Goal: Find specific page/section: Find specific page/section

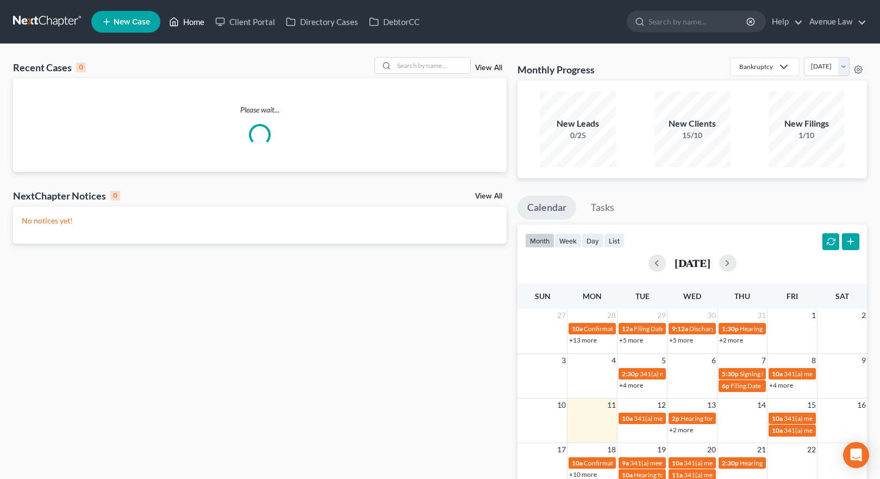
click at [183, 21] on link "Home" at bounding box center [187, 22] width 46 height 20
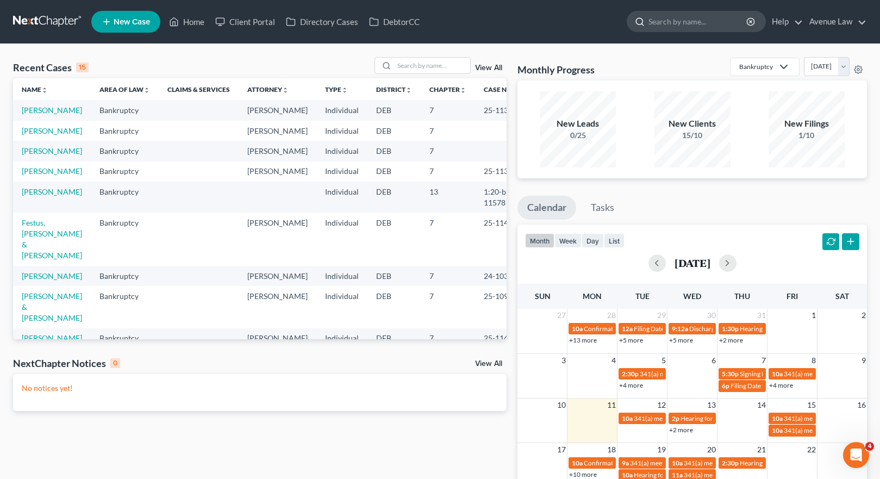
click at [665, 11] on ul "New Case Home Client Portal Directory Cases DebtorCC - No Result - See all resu…" at bounding box center [479, 22] width 776 height 28
click at [659, 26] on input "search" at bounding box center [698, 21] width 99 height 20
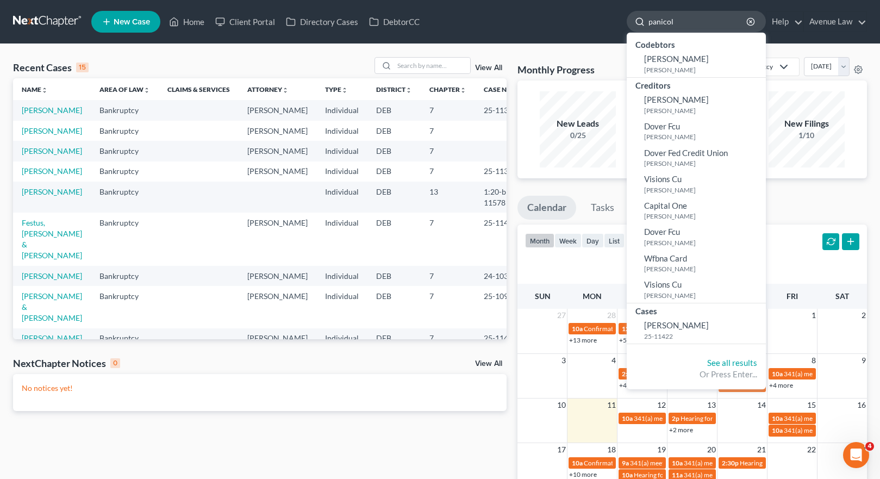
type input "[PERSON_NAME]"
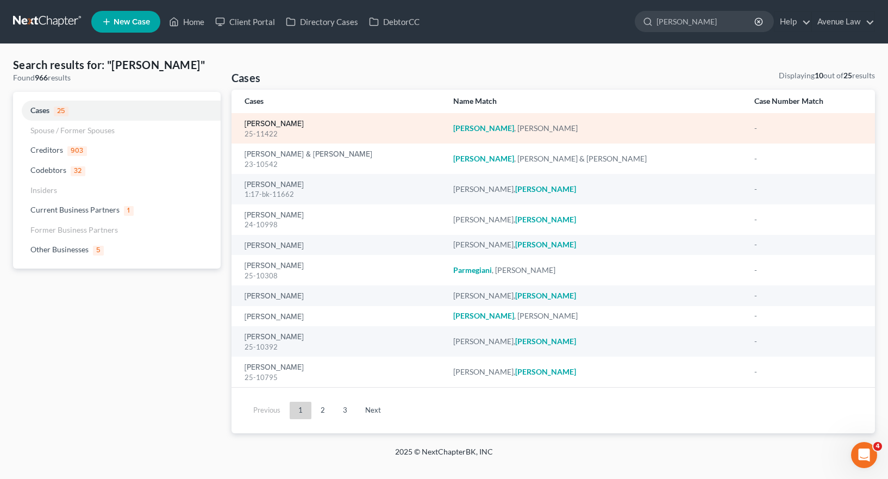
click at [282, 120] on link "[PERSON_NAME]" at bounding box center [274, 124] width 59 height 8
select select "0"
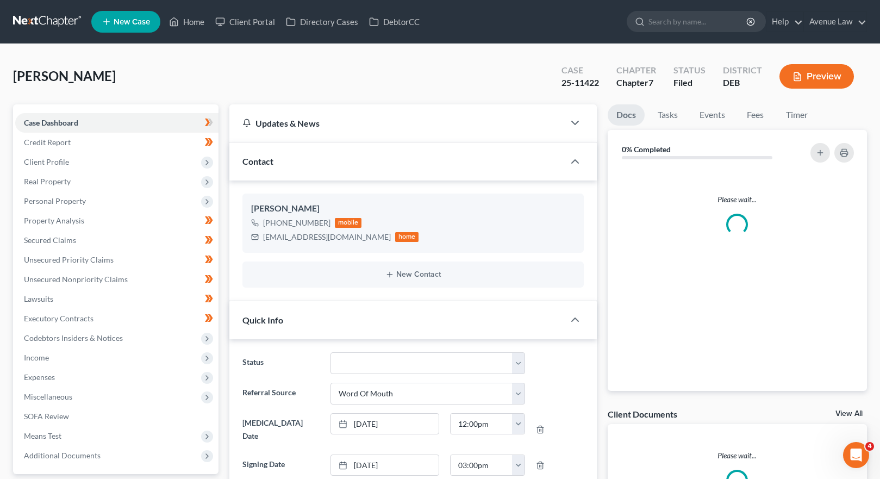
click at [282, 120] on div "Updates & News" at bounding box center [396, 122] width 309 height 11
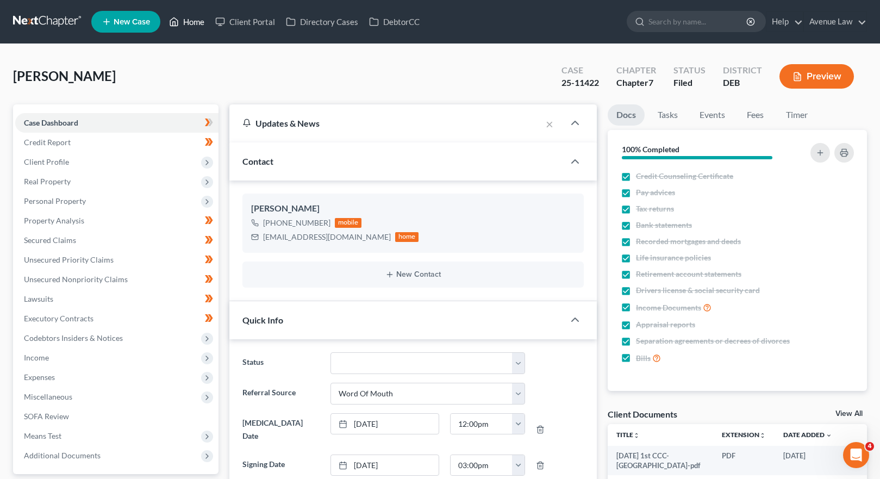
click at [205, 18] on link "Home" at bounding box center [187, 22] width 46 height 20
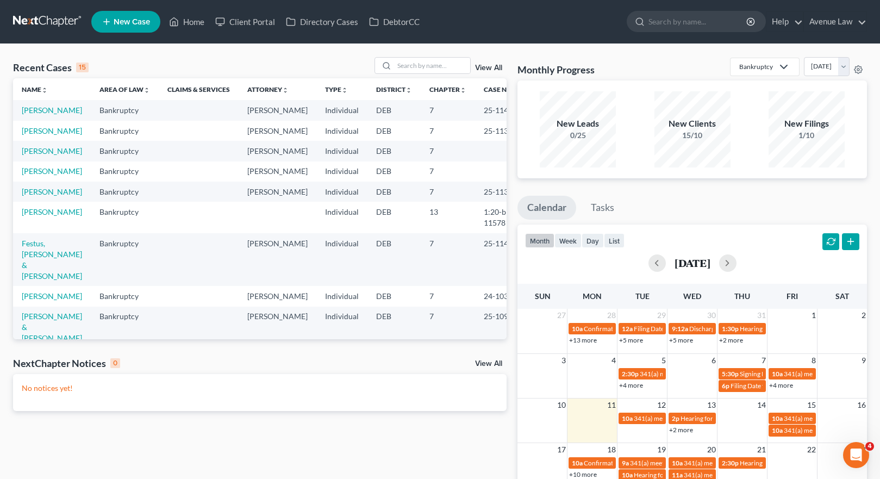
click at [483, 120] on td "25-11422" at bounding box center [501, 110] width 52 height 20
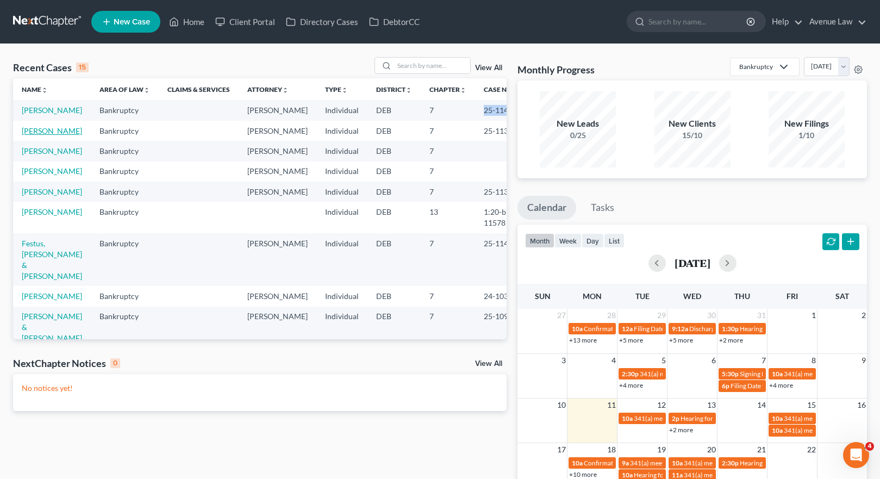
click at [30, 135] on link "[PERSON_NAME]" at bounding box center [52, 130] width 60 height 9
select select "0"
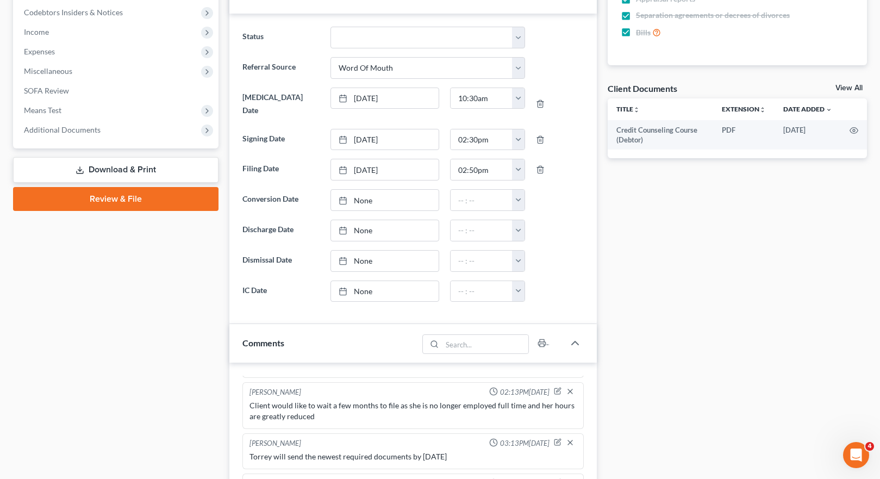
scroll to position [326, 0]
click at [50, 132] on span "Additional Documents" at bounding box center [62, 128] width 77 height 9
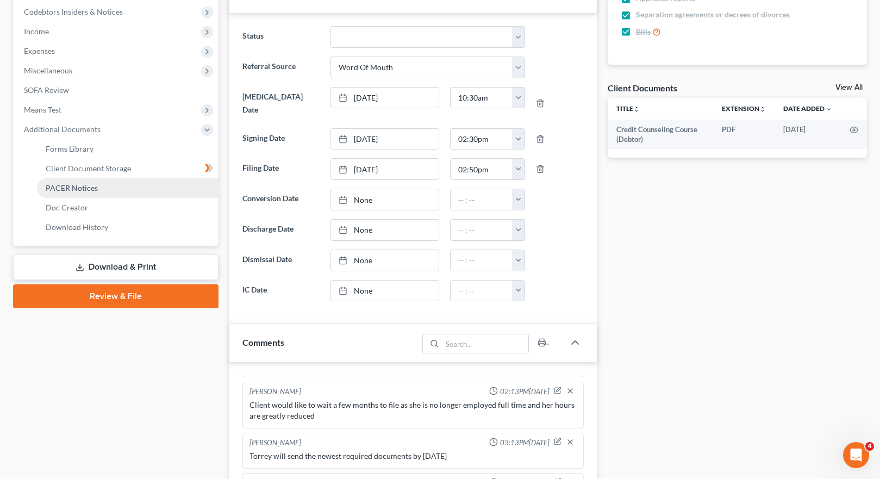
click at [76, 186] on span "PACER Notices" at bounding box center [72, 187] width 52 height 9
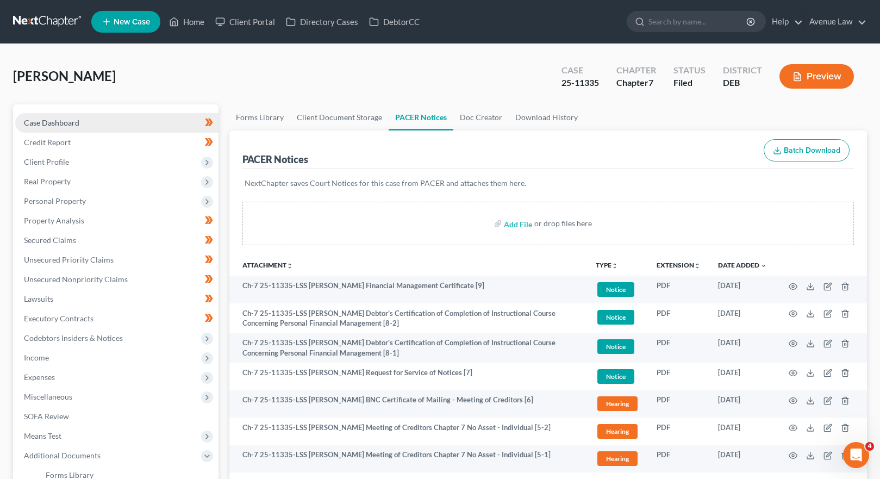
click at [53, 117] on link "Case Dashboard" at bounding box center [116, 123] width 203 height 20
select select "0"
